Goal: Task Accomplishment & Management: Manage account settings

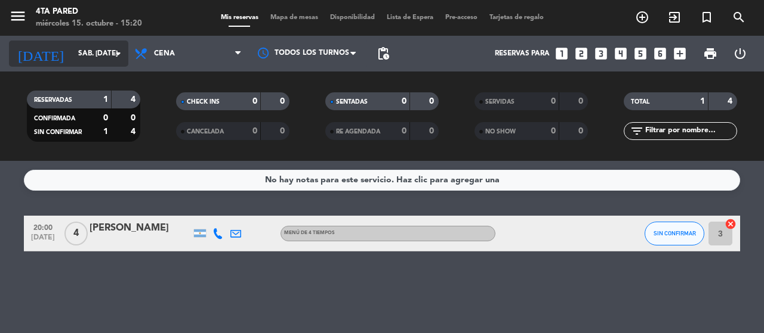
click at [95, 45] on input "sáb. [DATE]" at bounding box center [119, 54] width 95 height 20
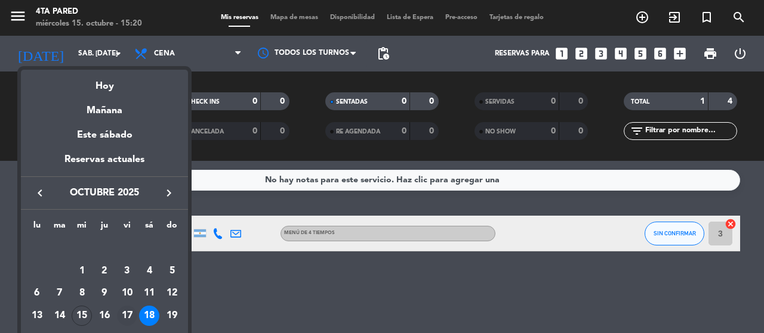
click at [128, 314] on div "17" at bounding box center [127, 316] width 20 height 20
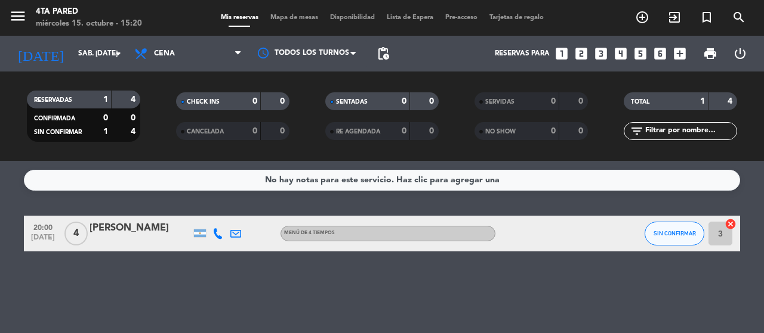
type input "vie. [DATE]"
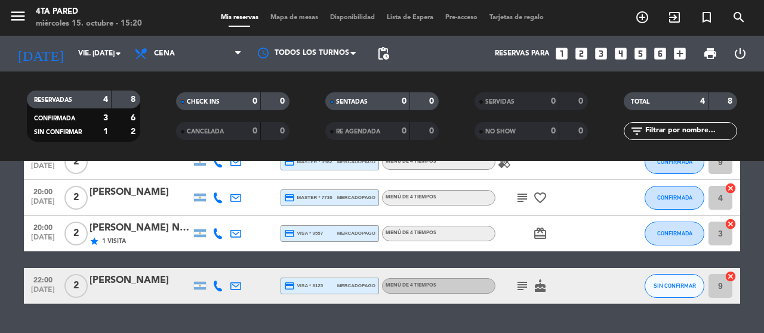
scroll to position [73, 0]
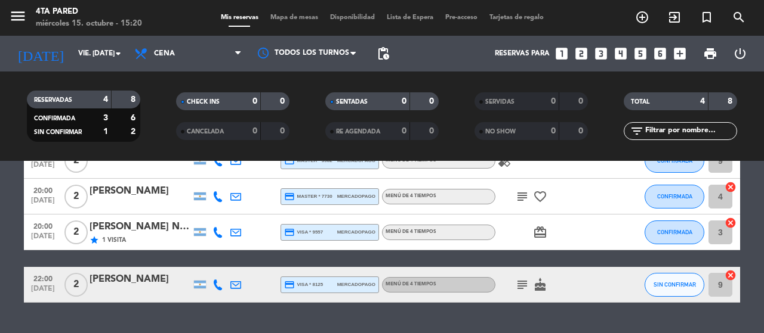
click at [521, 286] on icon "subject" at bounding box center [522, 285] width 14 height 14
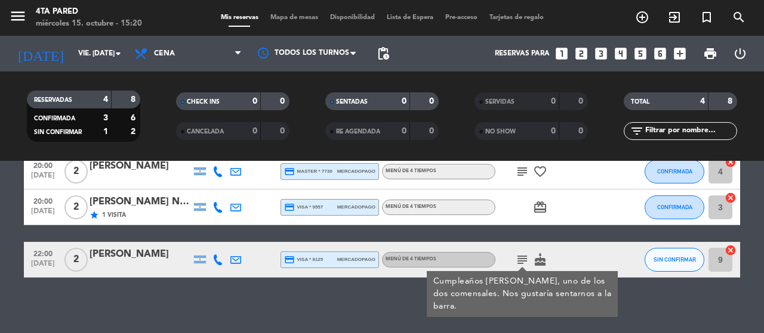
scroll to position [101, 0]
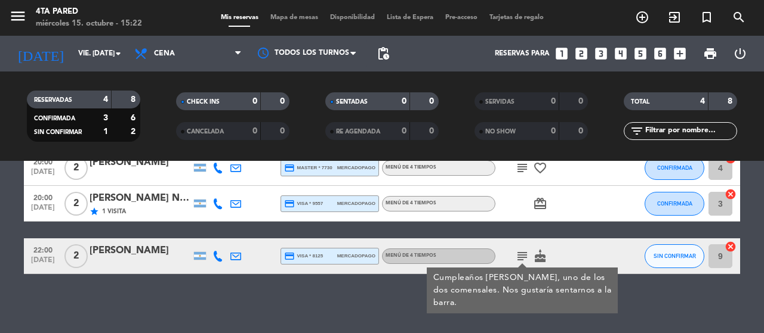
click at [178, 250] on div "[PERSON_NAME]" at bounding box center [139, 251] width 101 height 16
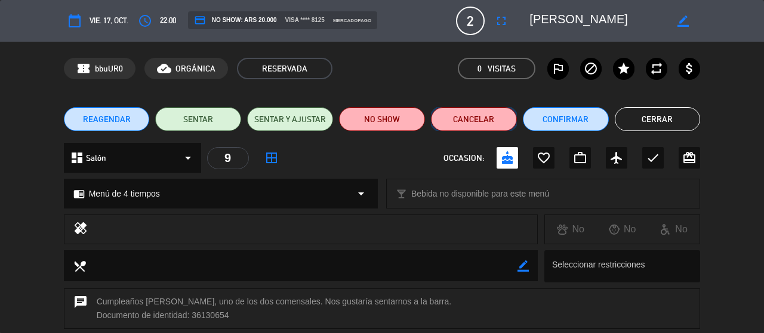
click at [451, 121] on button "Cancelar" at bounding box center [474, 119] width 86 height 24
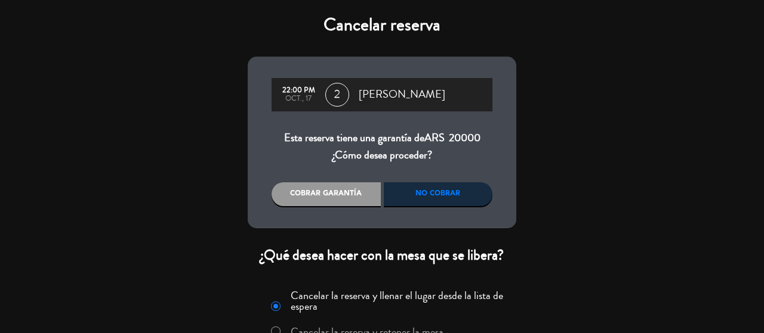
scroll to position [87, 0]
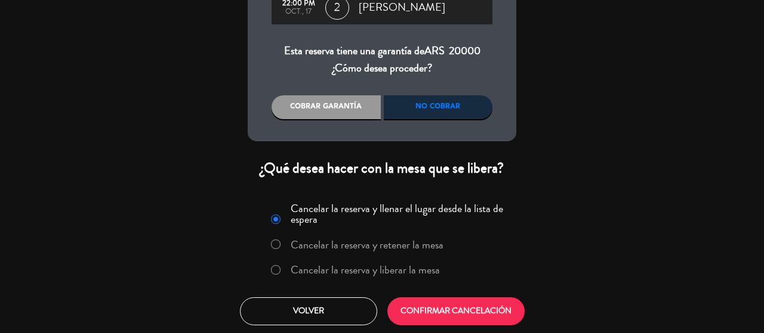
click at [346, 272] on label "Cancelar la reserva y liberar la mesa" at bounding box center [365, 270] width 149 height 11
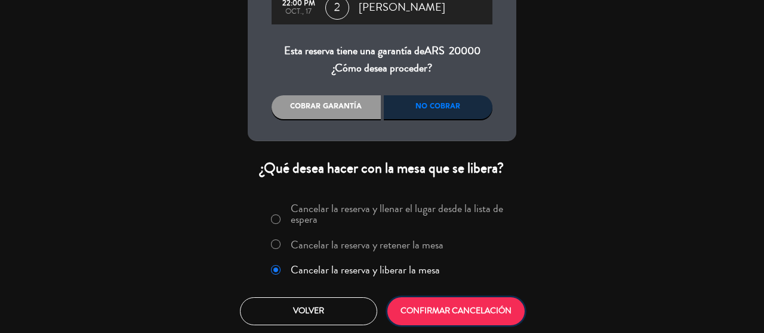
click at [433, 316] on button "CONFIRMAR CANCELACIÓN" at bounding box center [455, 312] width 137 height 28
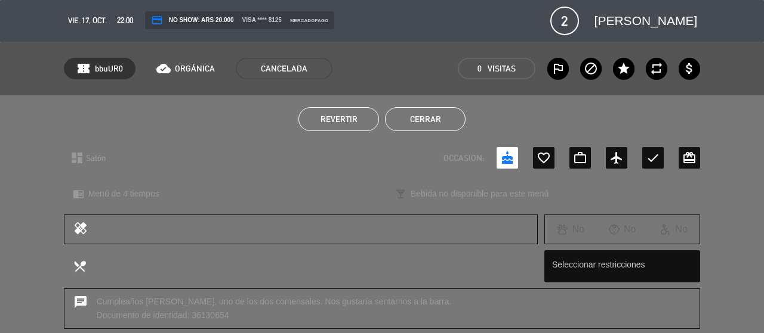
click at [425, 121] on button "Cerrar" at bounding box center [425, 119] width 81 height 24
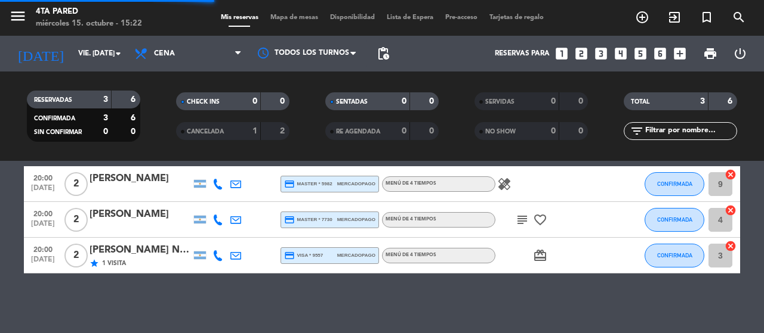
scroll to position [49, 0]
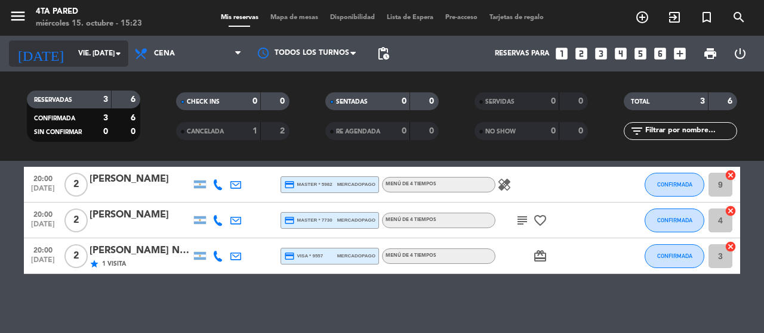
click at [88, 54] on input "vie. [DATE]" at bounding box center [119, 54] width 95 height 20
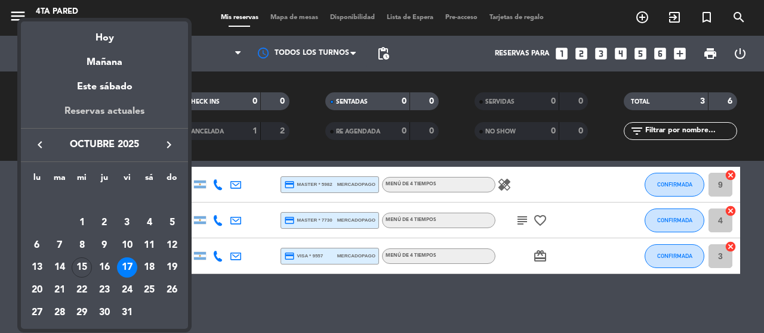
click at [124, 116] on div "Reservas actuales" at bounding box center [104, 116] width 167 height 24
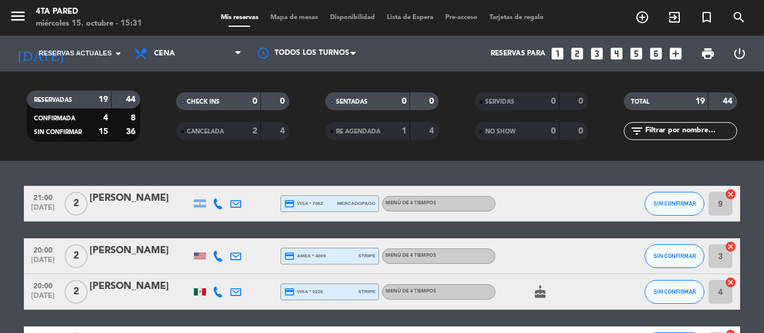
scroll to position [1, 0]
